Goal: Information Seeking & Learning: Learn about a topic

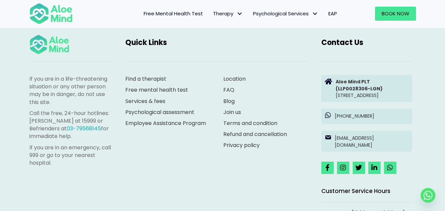
scroll to position [1833, 0]
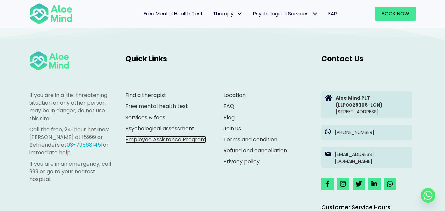
click at [190, 139] on link "Employee Assistance Program" at bounding box center [165, 140] width 81 height 8
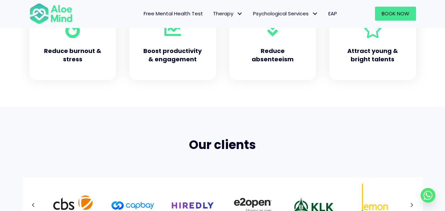
scroll to position [467, 0]
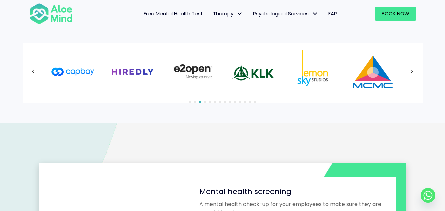
click at [415, 72] on div at bounding box center [222, 71] width 387 height 43
click at [415, 72] on button "Next" at bounding box center [412, 72] width 12 height 12
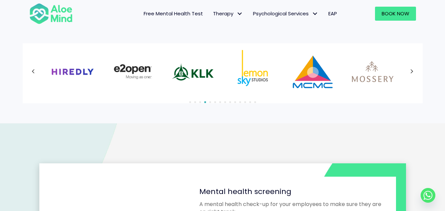
click at [415, 72] on div at bounding box center [222, 71] width 387 height 43
click at [415, 72] on button "Next" at bounding box center [412, 72] width 12 height 12
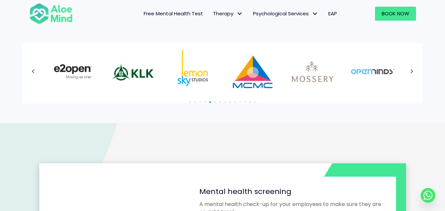
click at [415, 72] on button "Next" at bounding box center [412, 72] width 12 height 12
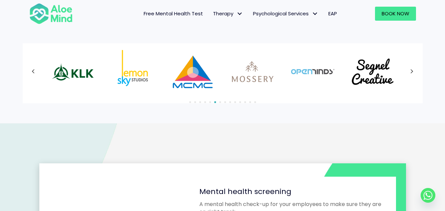
click at [415, 72] on button "Next" at bounding box center [412, 72] width 12 height 12
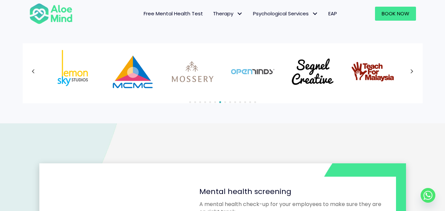
click at [415, 72] on div at bounding box center [222, 71] width 387 height 43
click at [415, 72] on button "Next" at bounding box center [412, 72] width 12 height 12
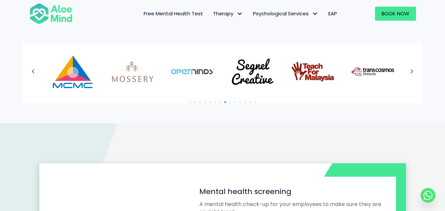
click at [415, 72] on div at bounding box center [222, 71] width 387 height 43
click at [415, 72] on button "Next" at bounding box center [412, 72] width 12 height 12
